Goal: Information Seeking & Learning: Learn about a topic

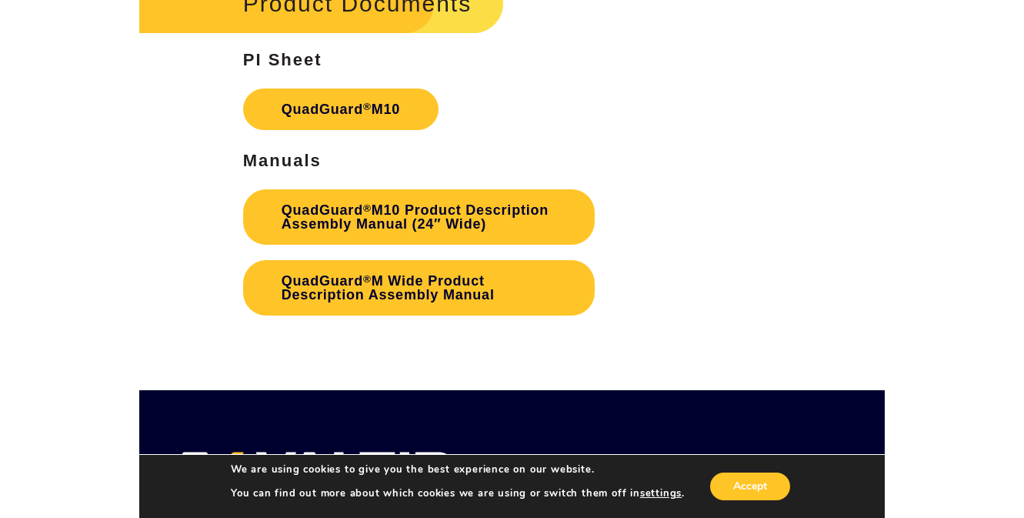
scroll to position [3924, 0]
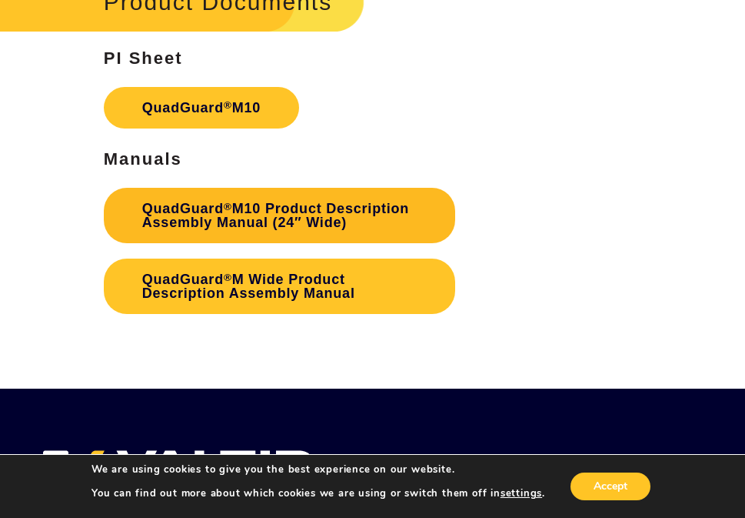
click at [268, 222] on link "QuadGuard ® M10 Product Description Assembly Manual (24″ Wide)" at bounding box center [280, 215] width 352 height 55
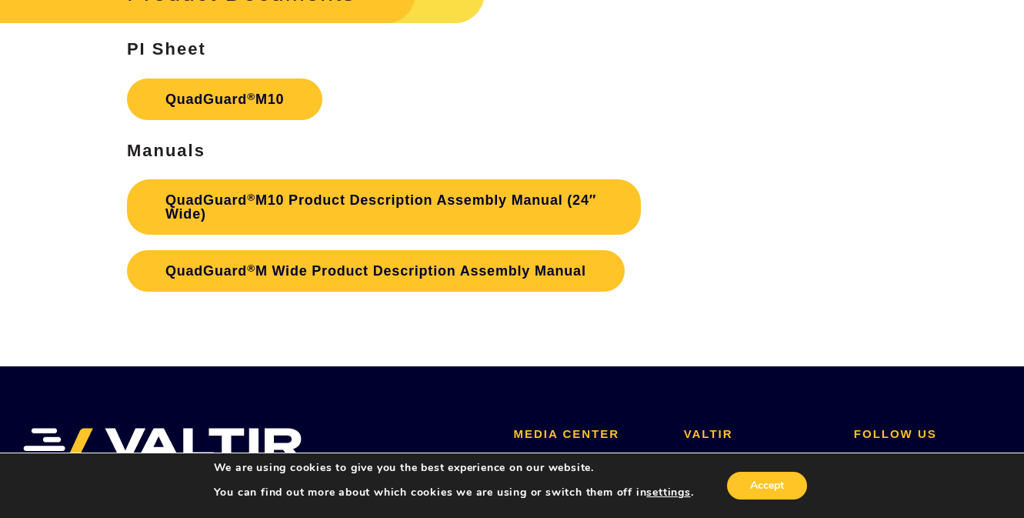
scroll to position [4616, 0]
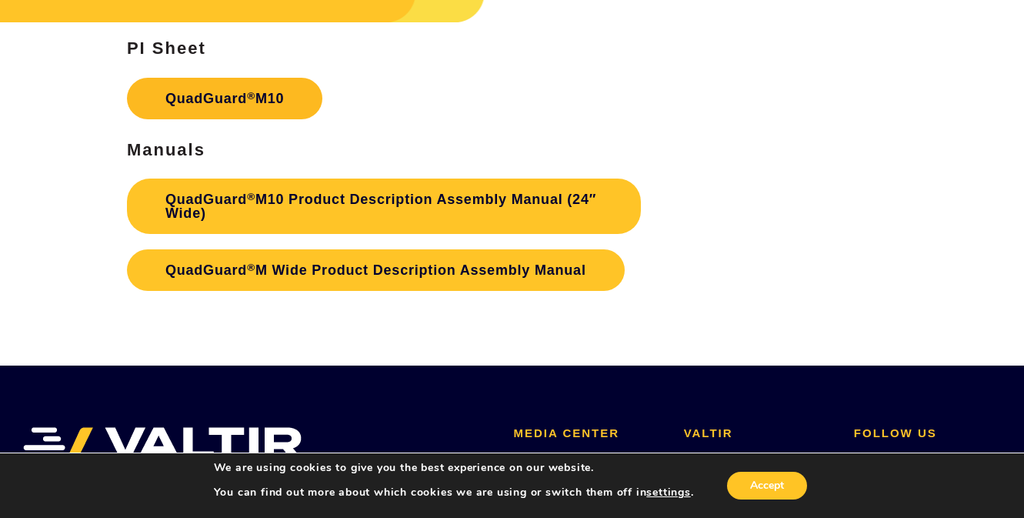
click at [205, 100] on link "QuadGuard ® M10" at bounding box center [224, 99] width 195 height 42
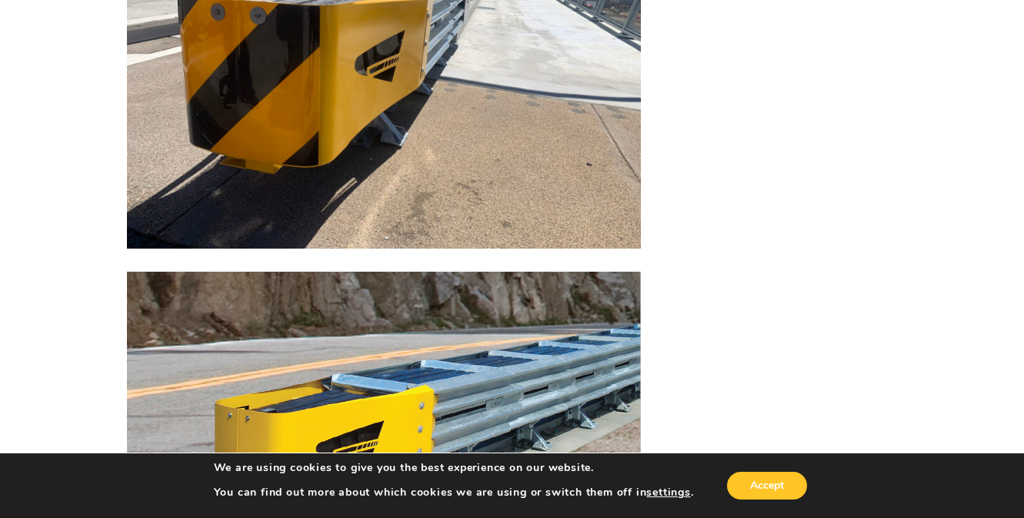
scroll to position [3770, 0]
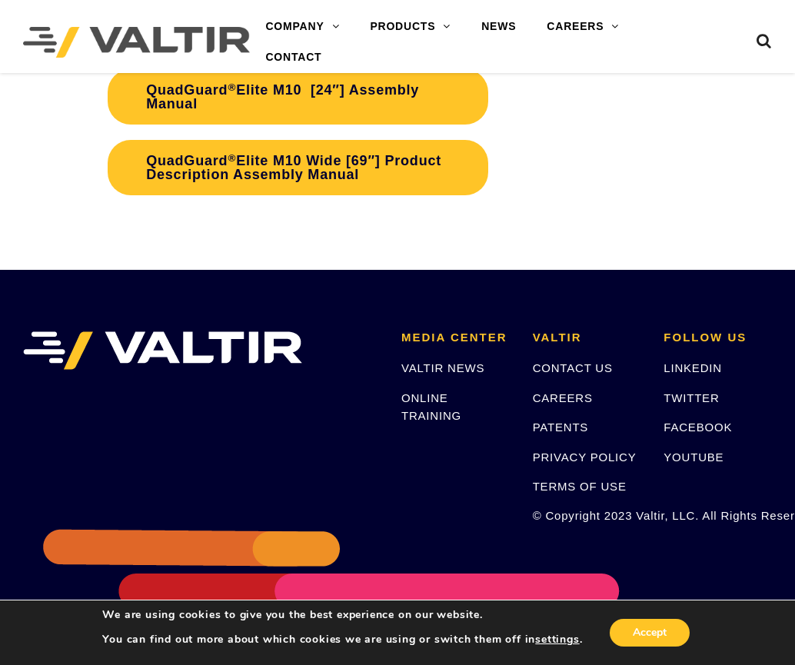
scroll to position [5668, 0]
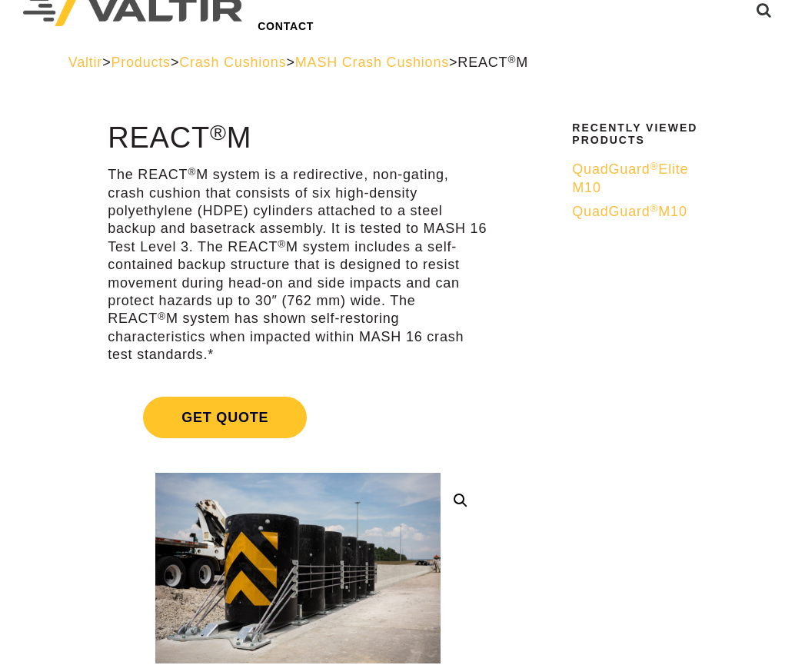
scroll to position [231, 0]
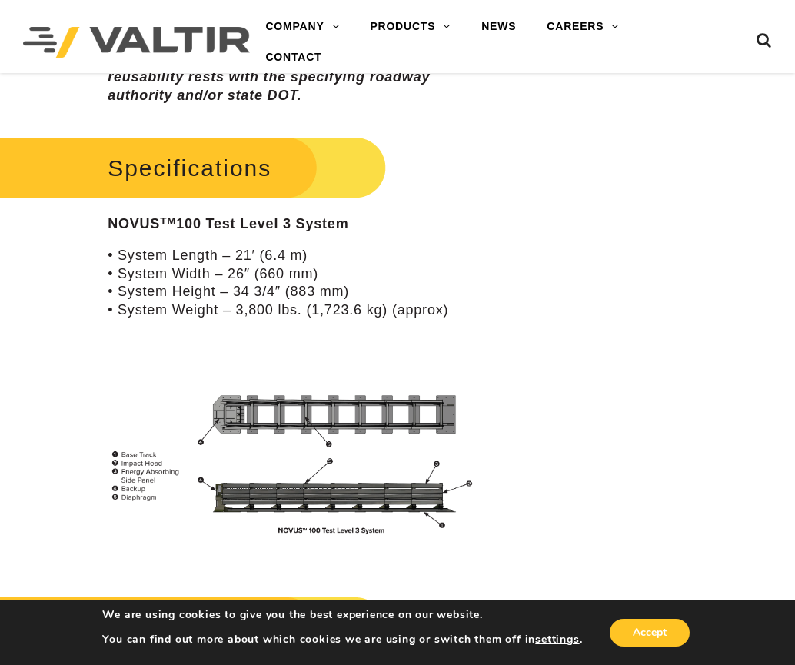
scroll to position [1077, 0]
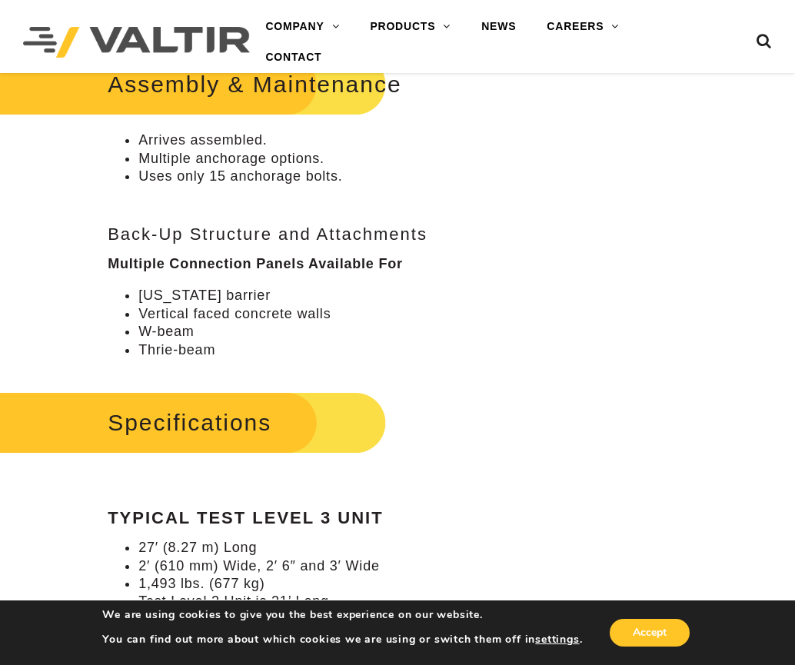
scroll to position [846, 0]
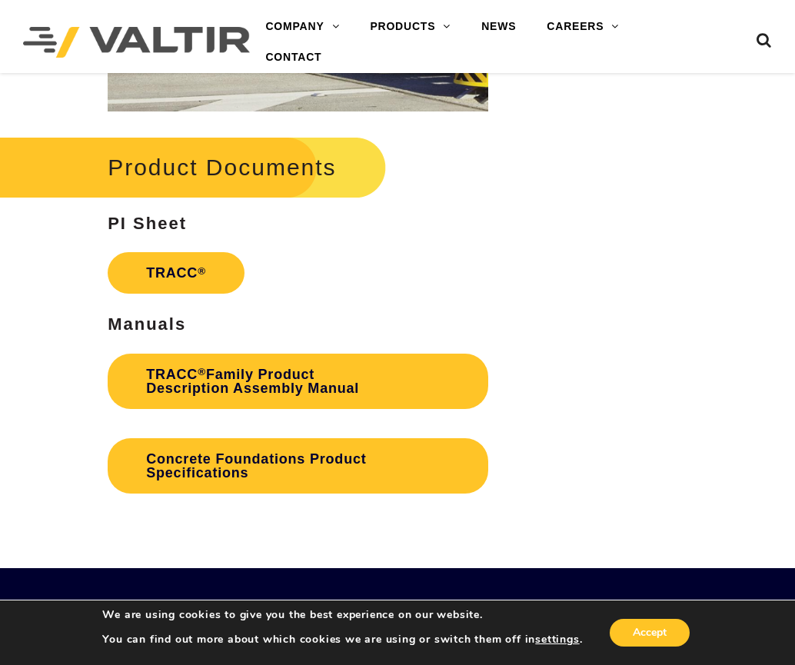
scroll to position [2228, 0]
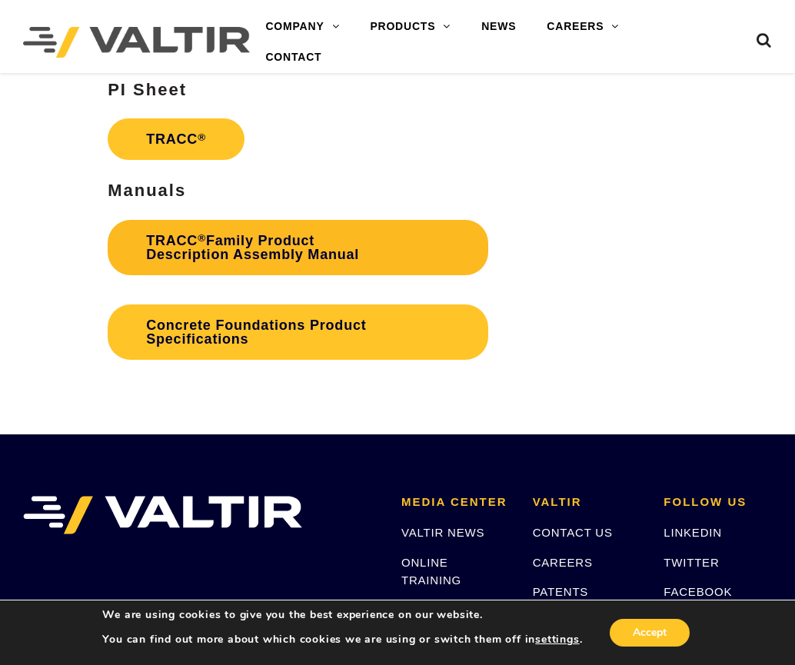
click at [194, 249] on link "TRACC ® Family Product Description Assembly Manual" at bounding box center [298, 247] width 381 height 55
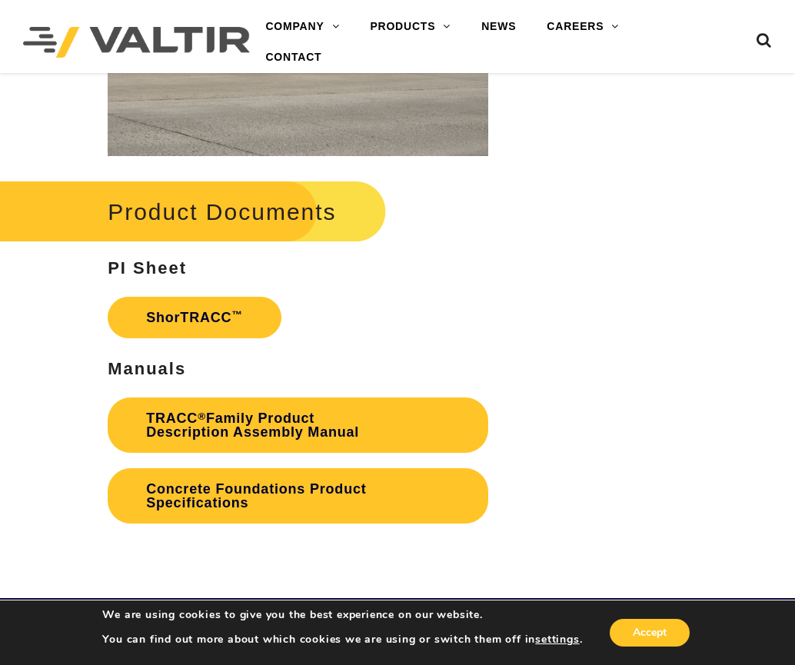
scroll to position [2231, 0]
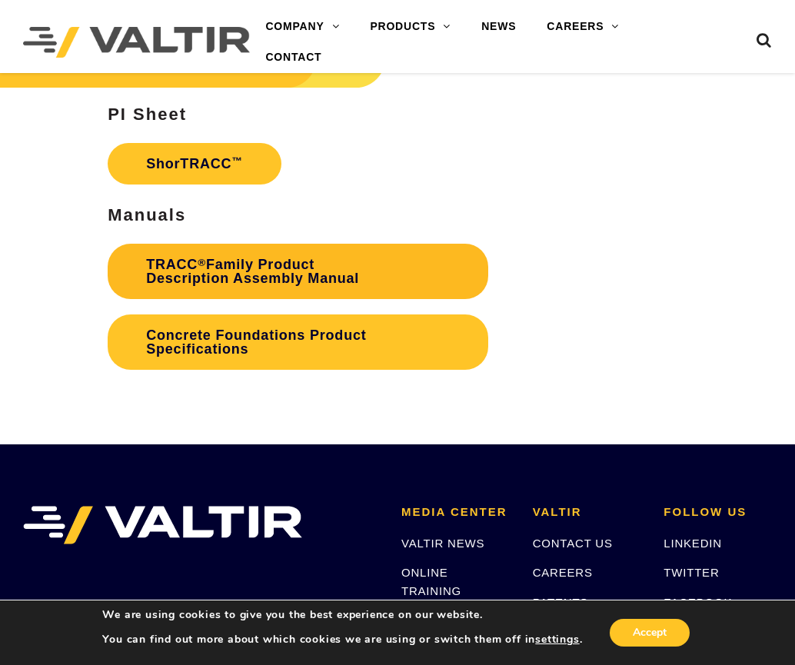
click at [262, 265] on link "TRACC ® Family Product Description Assembly Manual" at bounding box center [298, 271] width 381 height 55
